Goal: Transaction & Acquisition: Book appointment/travel/reservation

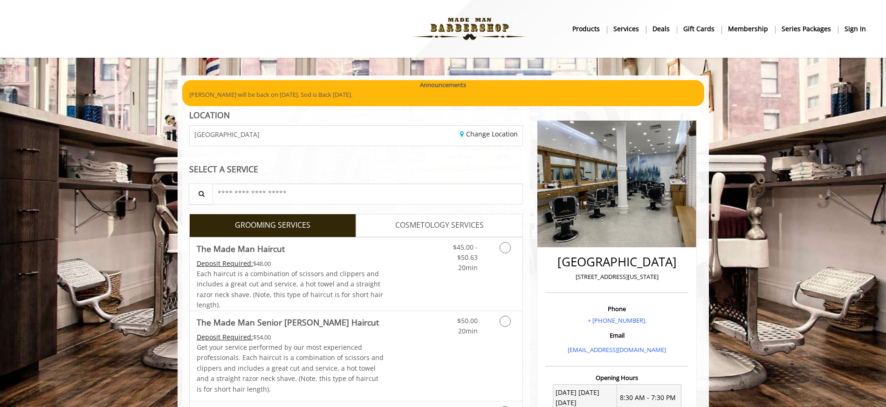
click at [862, 26] on b "sign in" at bounding box center [855, 29] width 21 height 10
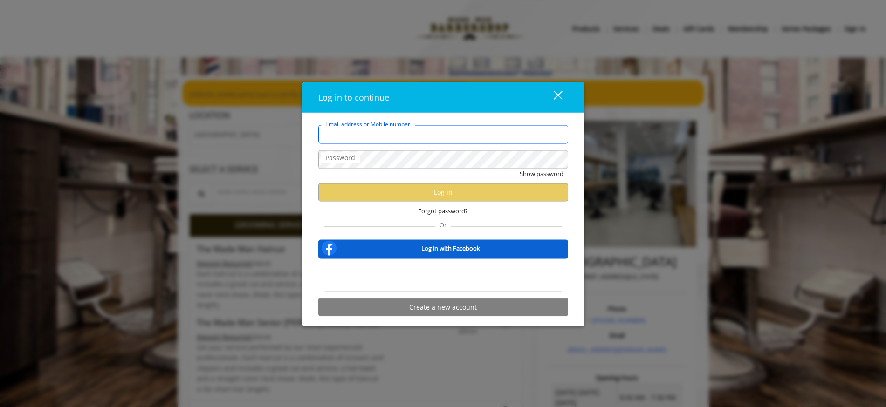
type input "**********"
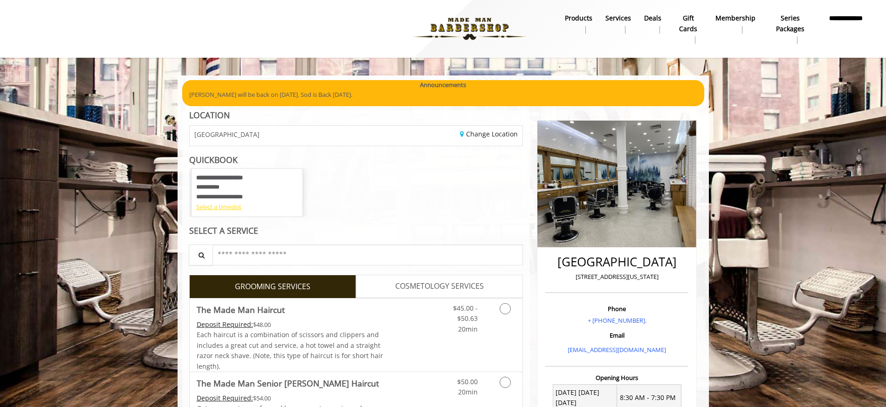
click at [221, 206] on div "Select a timeslot" at bounding box center [247, 207] width 102 height 10
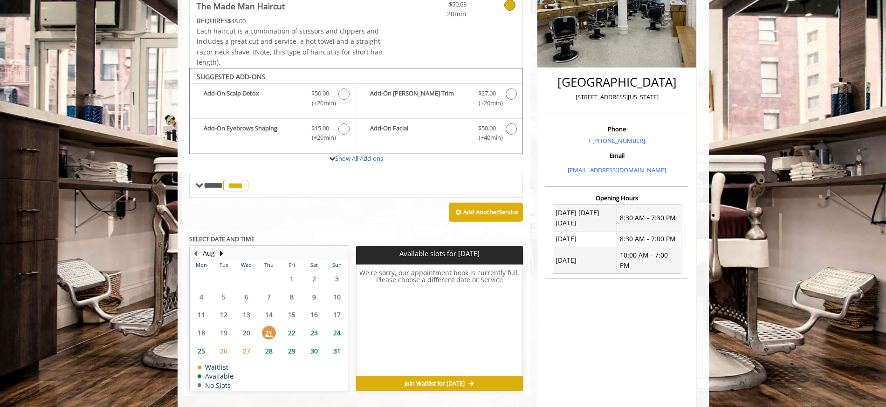
scroll to position [180, 0]
click at [222, 251] on button "Next Month" at bounding box center [221, 253] width 7 height 10
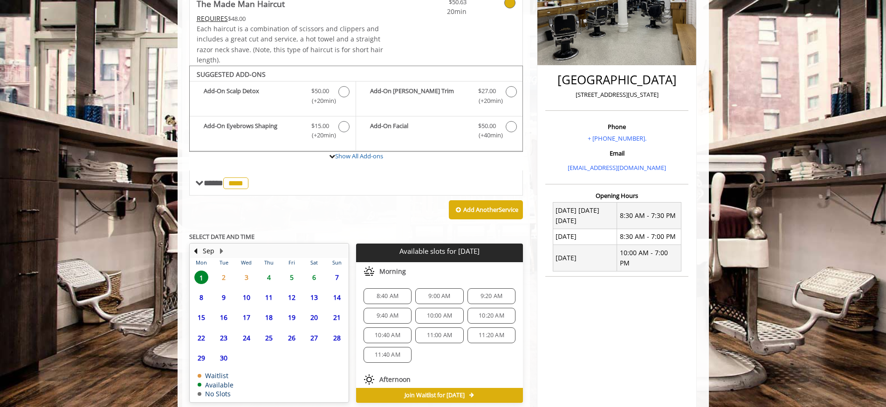
click at [270, 277] on span "4" at bounding box center [269, 278] width 14 height 14
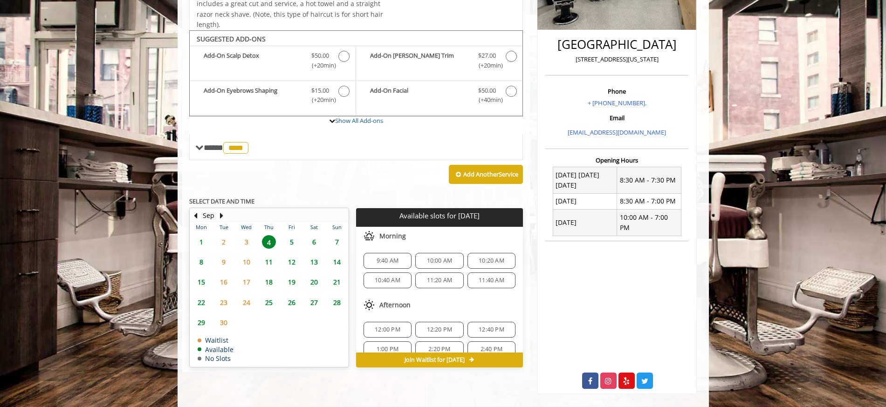
scroll to position [2, 0]
click at [389, 260] on span "9:40 AM" at bounding box center [388, 258] width 22 height 7
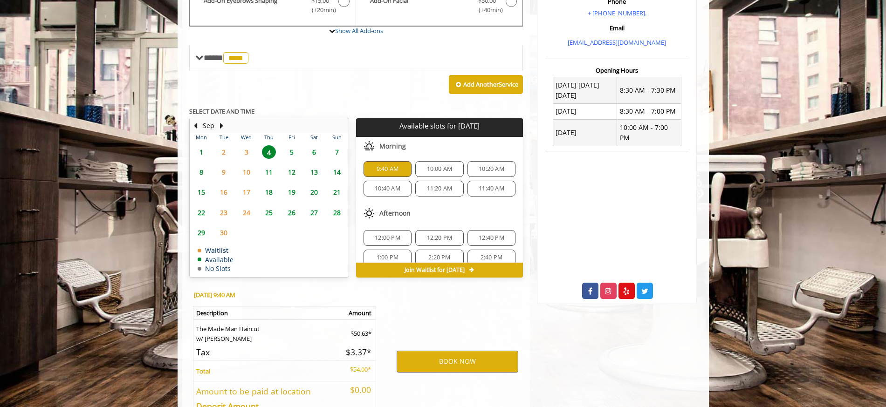
scroll to position [374, 0]
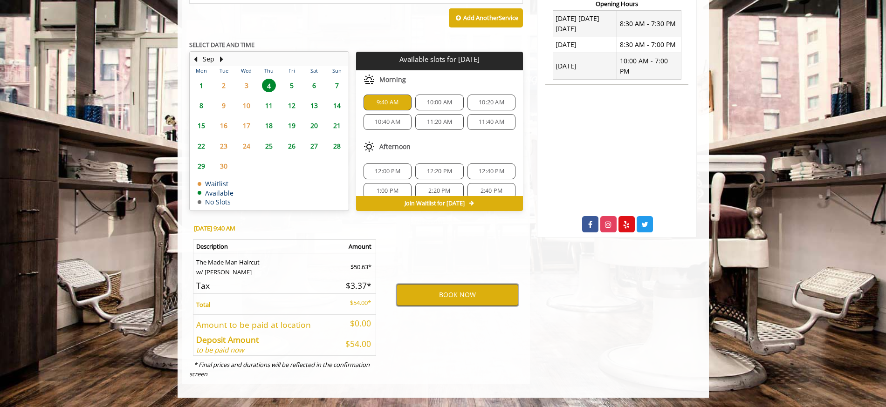
click at [455, 299] on button "BOOK NOW" at bounding box center [458, 294] width 122 height 21
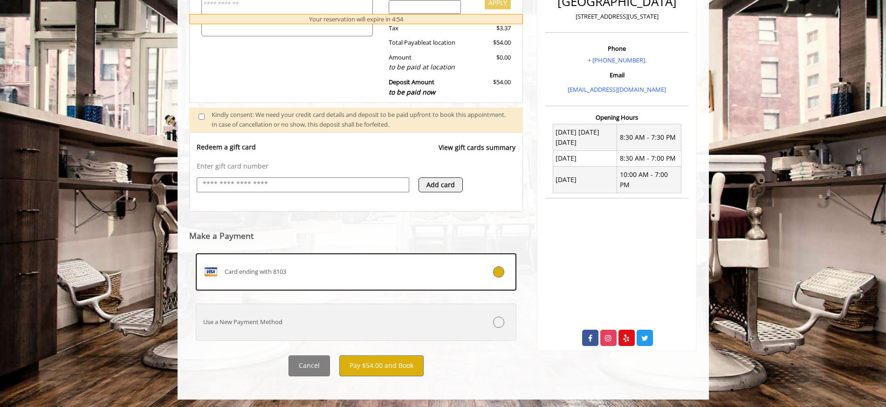
scroll to position [262, 0]
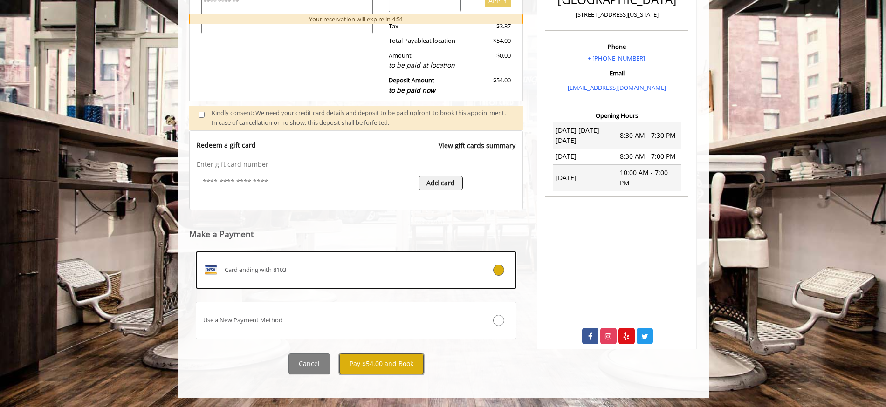
click at [374, 362] on button "Pay $54.00 and Book" at bounding box center [381, 364] width 84 height 21
